Goal: Register for event/course

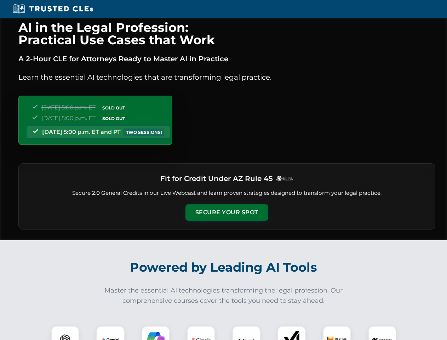
click at [226, 212] on button "Secure Your Spot" at bounding box center [226, 212] width 83 height 16
click at [65, 332] on img at bounding box center [65, 339] width 21 height 21
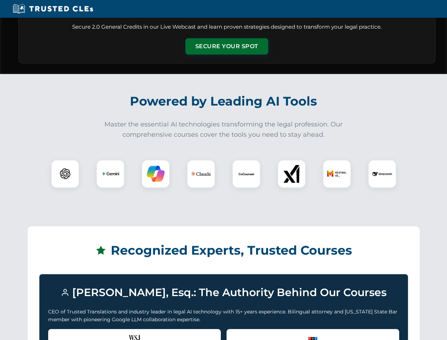
click at [110, 332] on div "Recognized by the WSJ [PERSON_NAME] was featured for his expertise in AI legal …" at bounding box center [134, 343] width 173 height 28
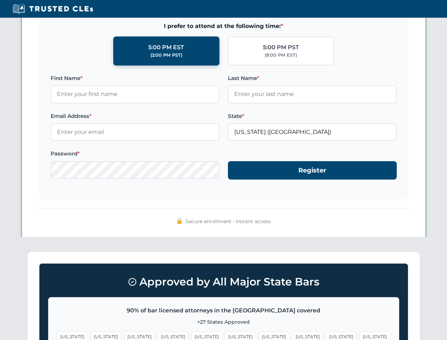
click at [259, 332] on span "[US_STATE]" at bounding box center [274, 336] width 31 height 10
click at [326, 332] on span "[US_STATE]" at bounding box center [341, 336] width 31 height 10
